Goal: Browse casually

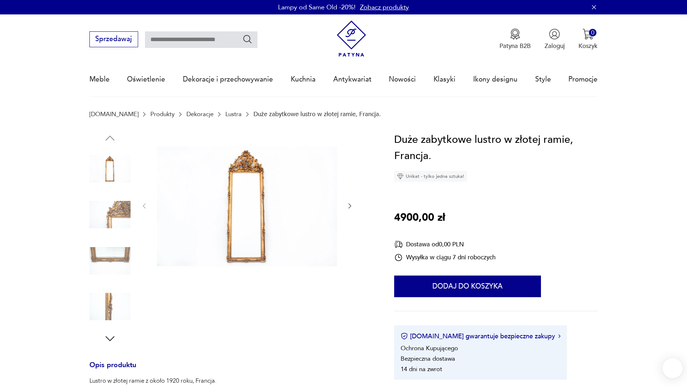
click at [250, 189] on img at bounding box center [247, 206] width 181 height 148
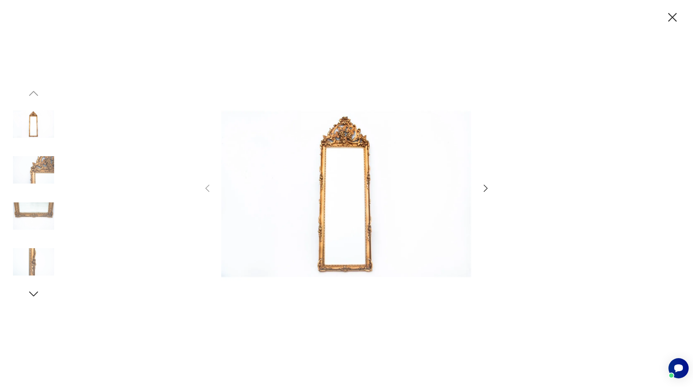
click at [488, 188] on icon "button" at bounding box center [485, 188] width 10 height 10
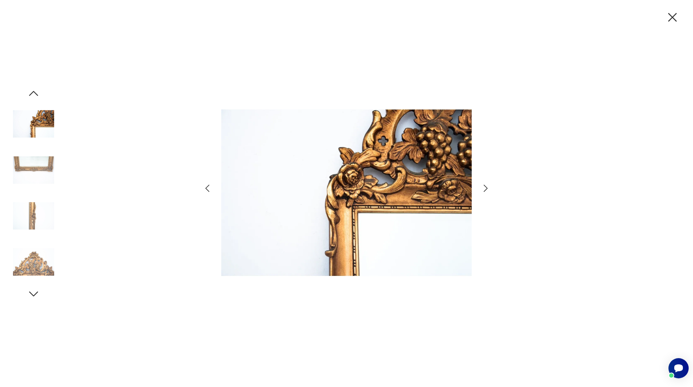
click at [482, 187] on icon "button" at bounding box center [485, 188] width 10 height 10
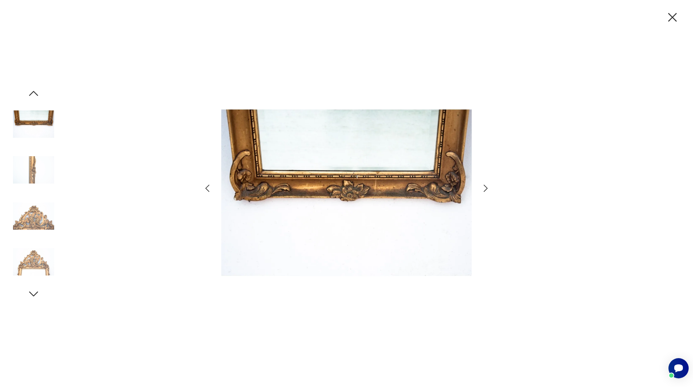
click at [484, 183] on icon "button" at bounding box center [485, 188] width 10 height 10
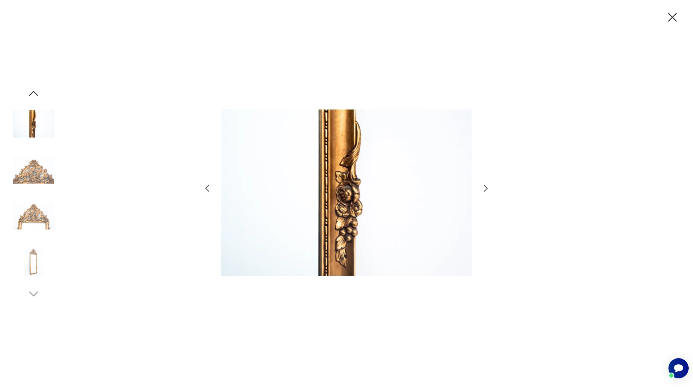
click at [489, 186] on icon "button" at bounding box center [485, 188] width 10 height 10
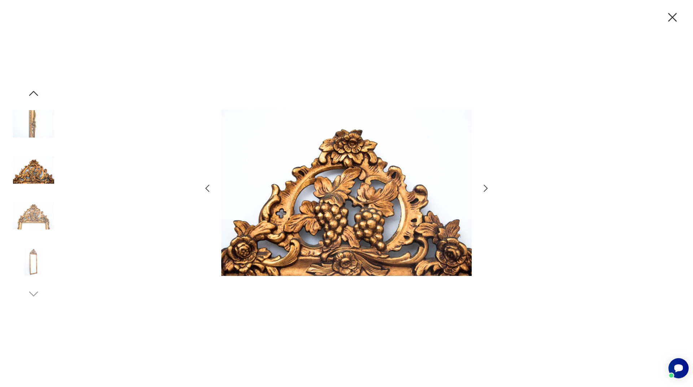
click at [489, 186] on icon "button" at bounding box center [485, 188] width 10 height 10
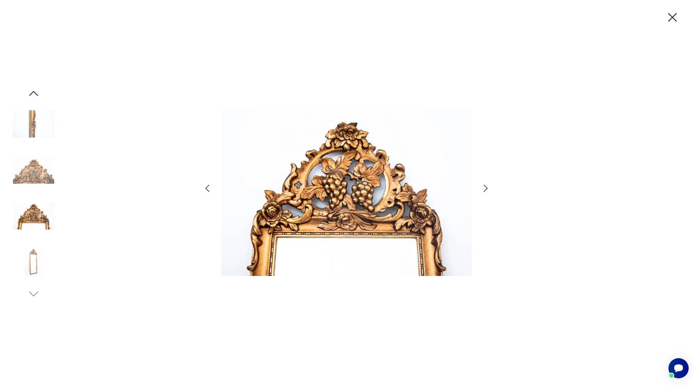
click at [489, 186] on icon "button" at bounding box center [485, 188] width 10 height 10
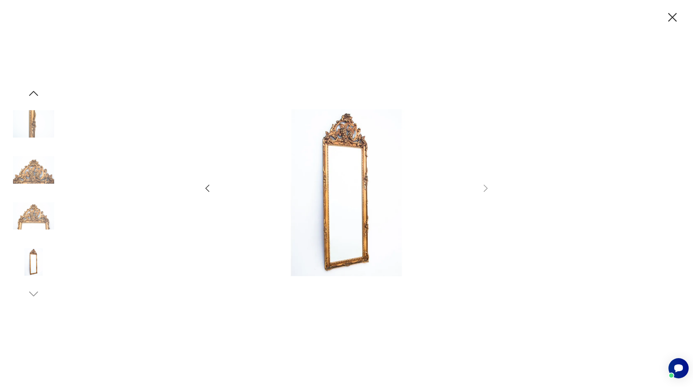
click at [37, 214] on img at bounding box center [33, 216] width 41 height 41
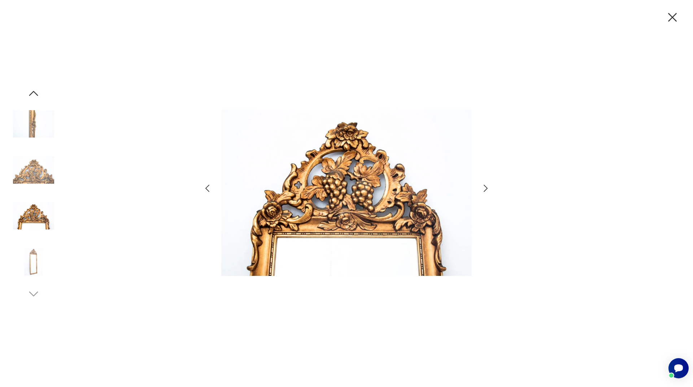
click at [39, 182] on img at bounding box center [33, 169] width 41 height 41
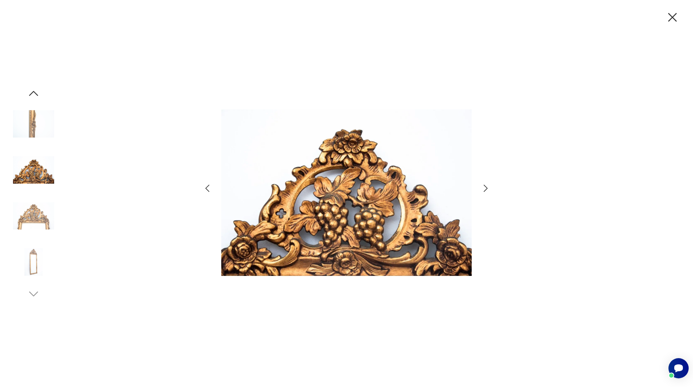
click at [26, 127] on img at bounding box center [33, 124] width 41 height 41
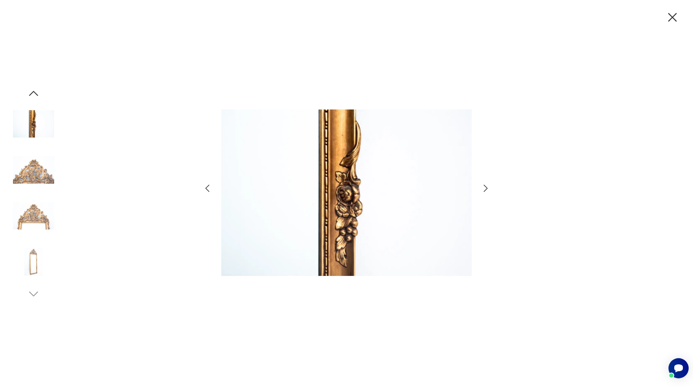
click at [21, 235] on img at bounding box center [33, 216] width 41 height 41
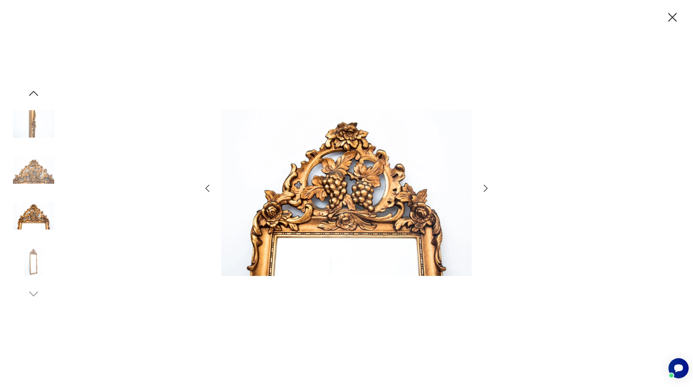
click at [29, 263] on img at bounding box center [33, 261] width 41 height 41
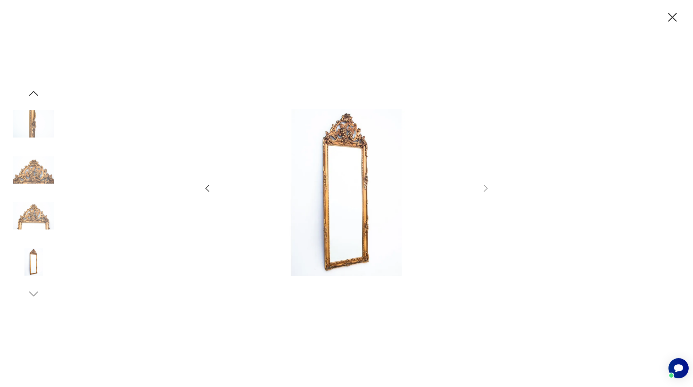
click at [29, 303] on div at bounding box center [346, 193] width 693 height 387
